Goal: Navigation & Orientation: Go to known website

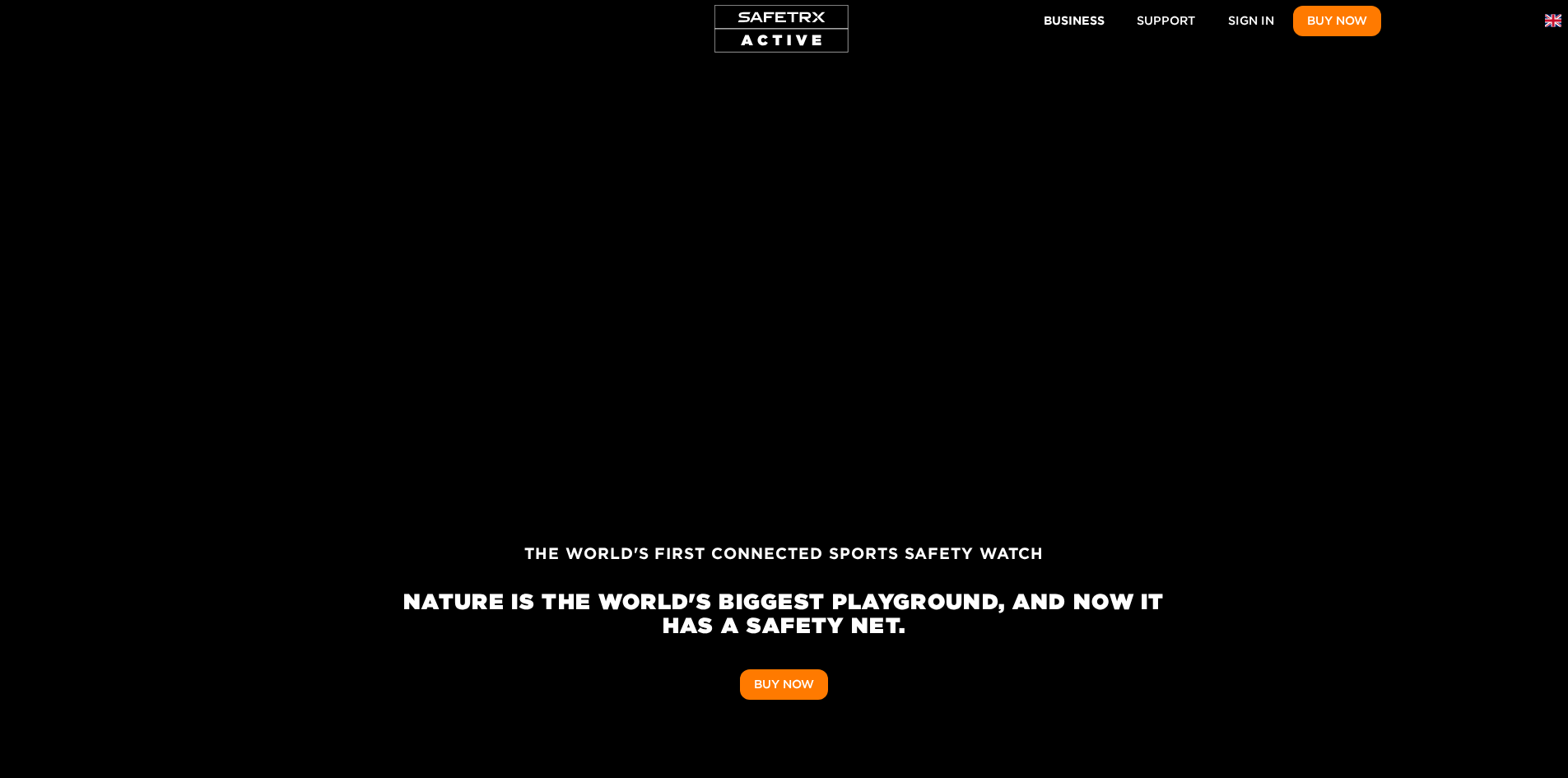
scroll to position [0, 5336]
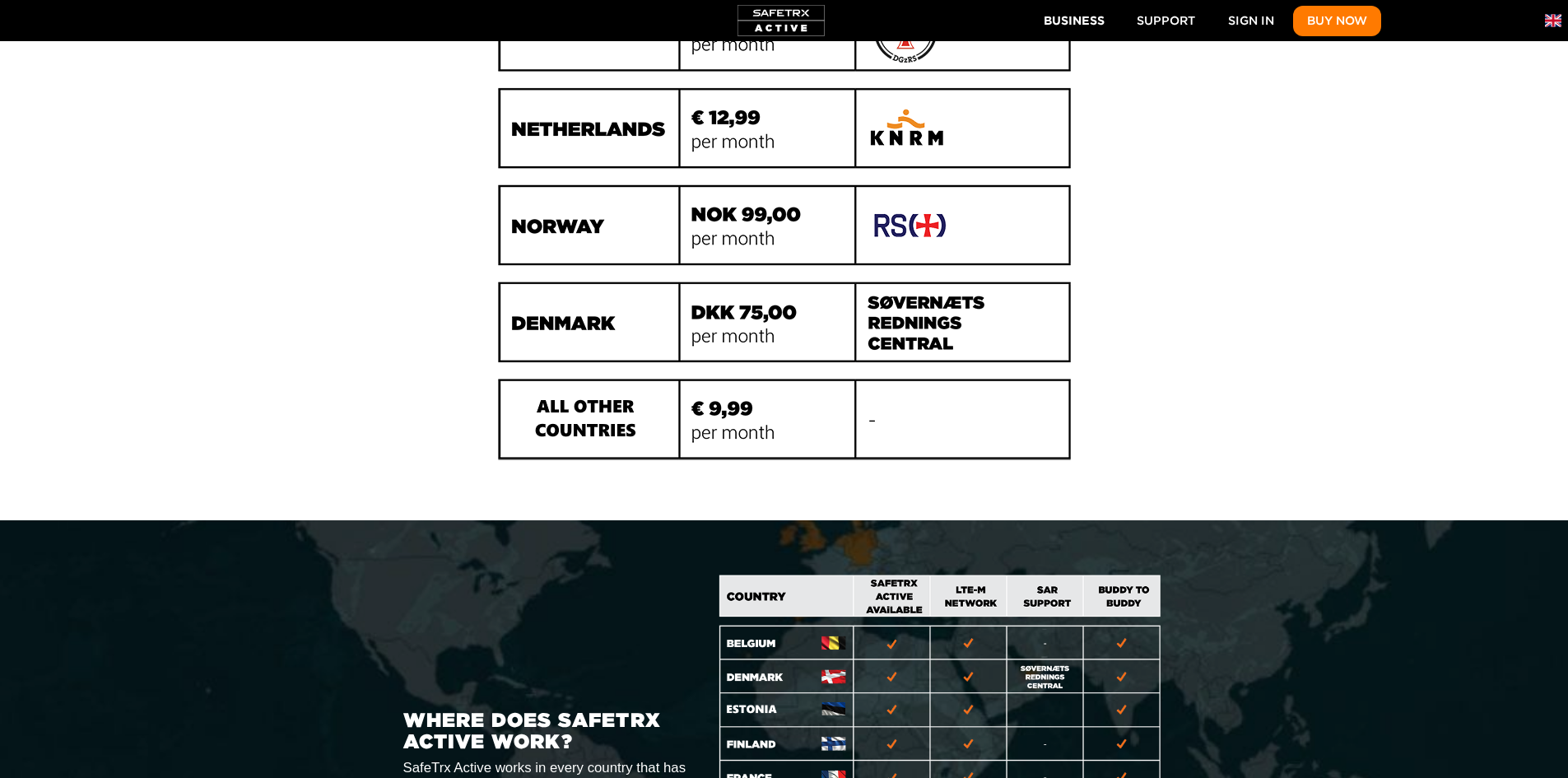
scroll to position [8641, 0]
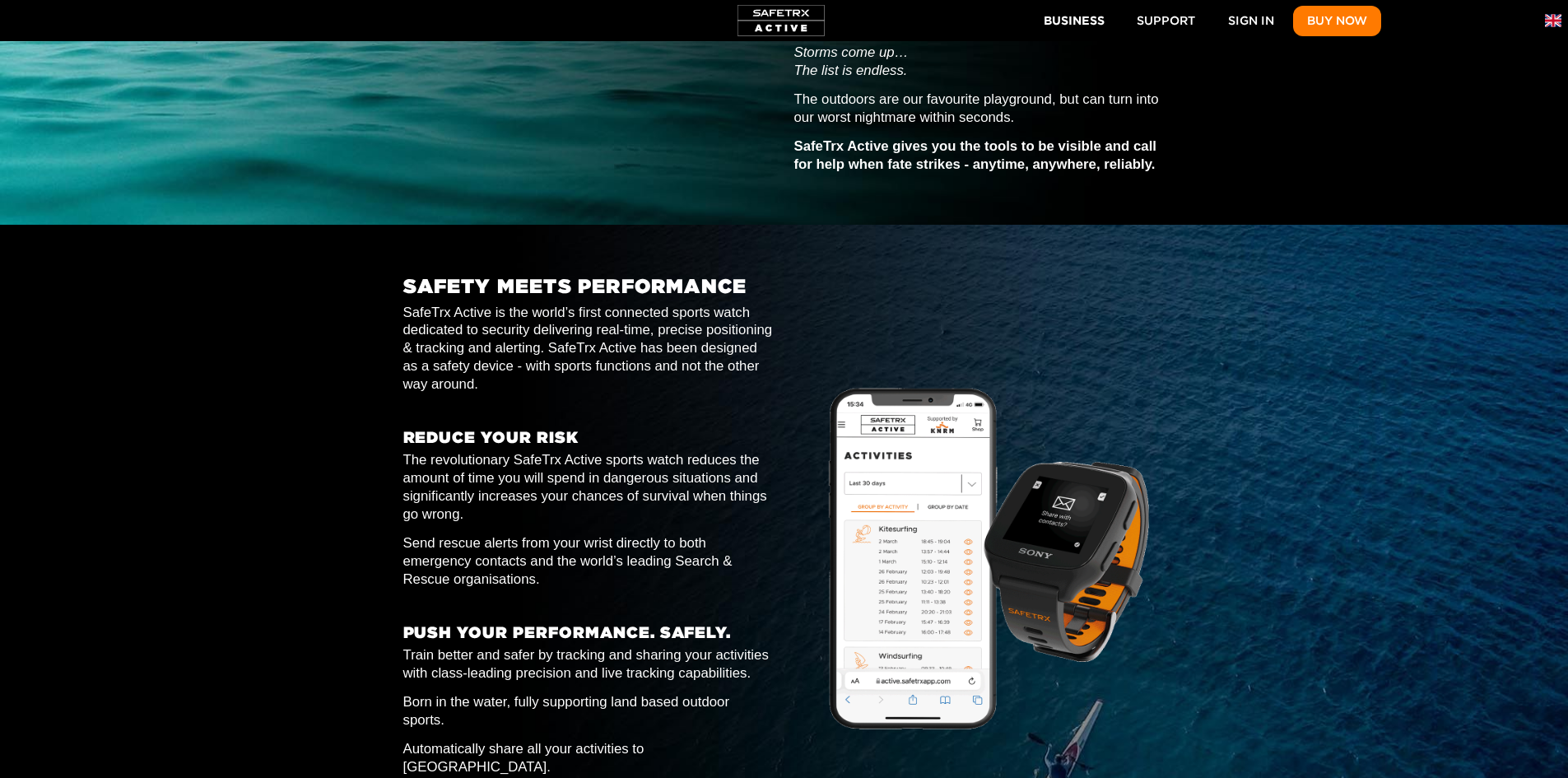
scroll to position [0, 0]
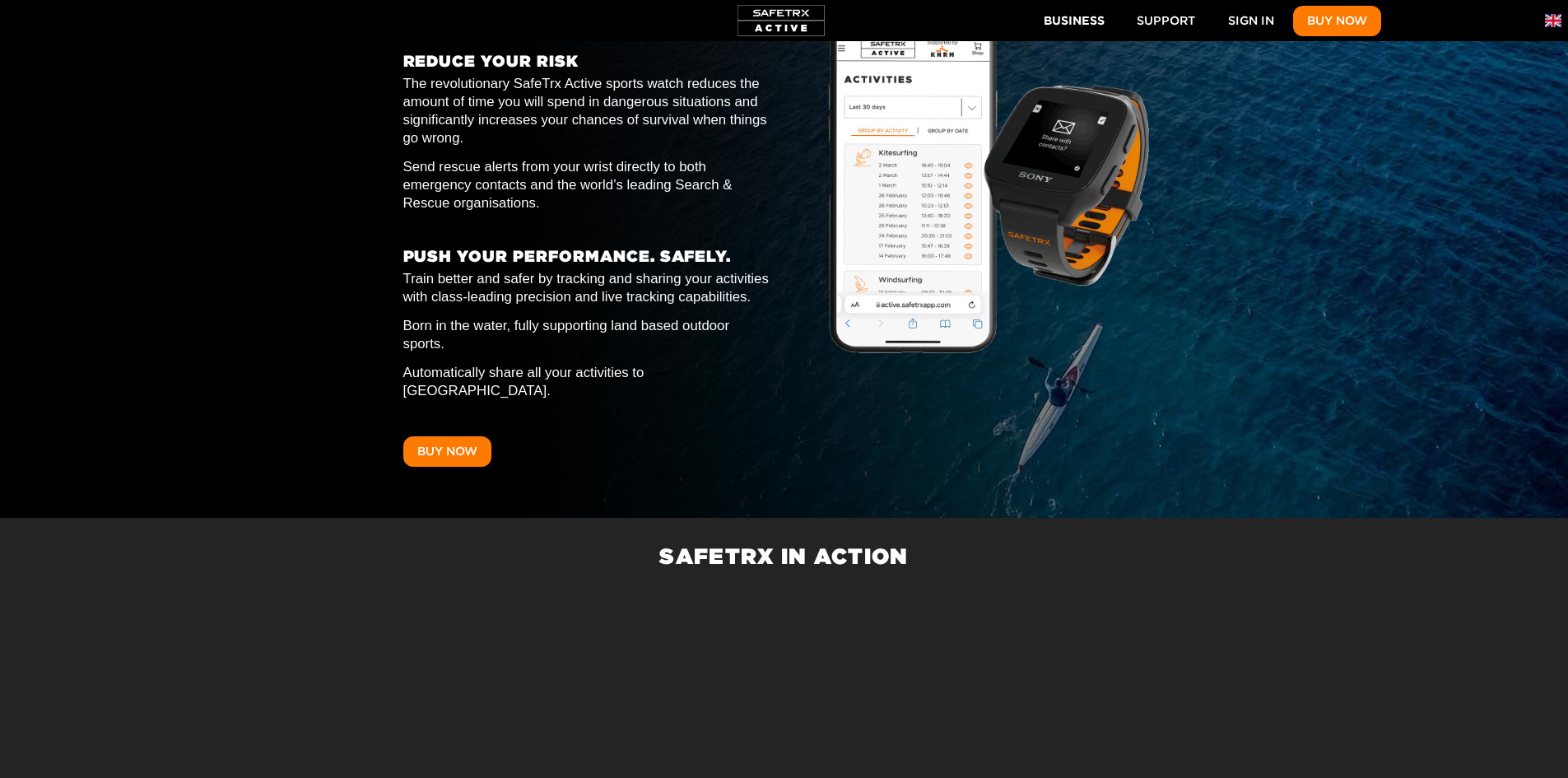
scroll to position [0, 1524]
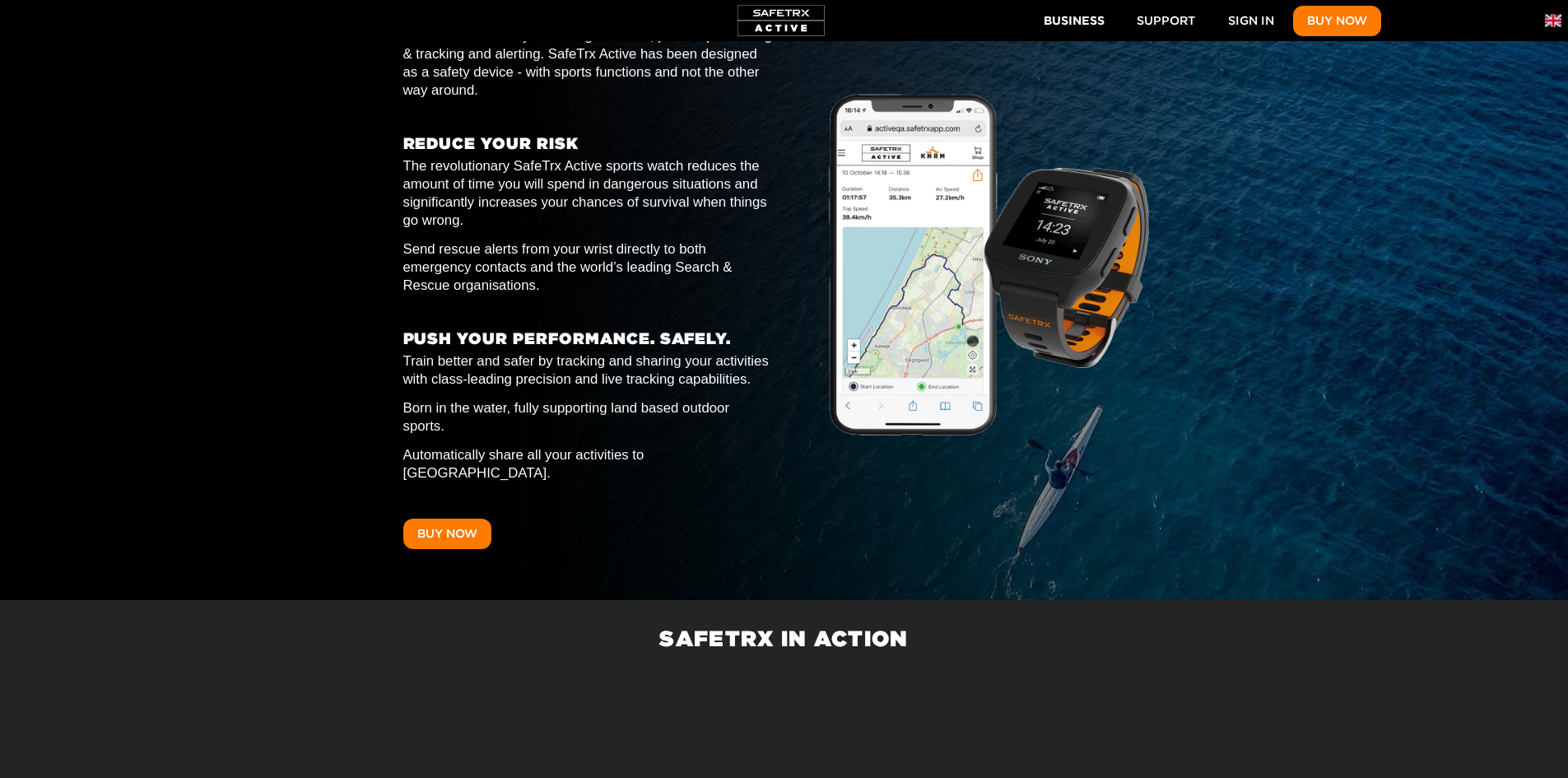
scroll to position [0, 3811]
